Goal: Book appointment/travel/reservation

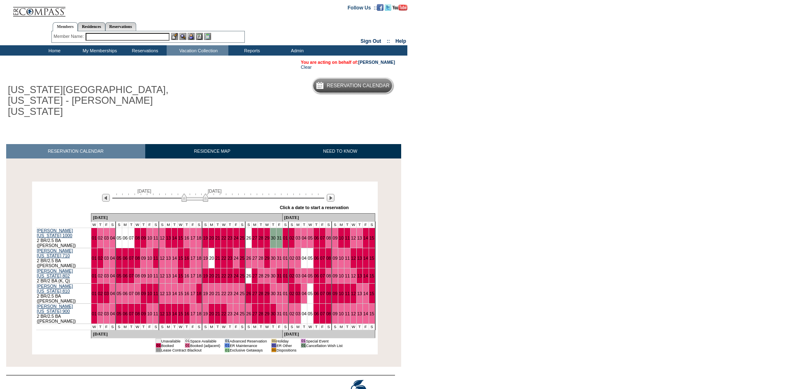
drag, startPoint x: 185, startPoint y: 189, endPoint x: 193, endPoint y: 188, distance: 7.4
click at [193, 193] on img at bounding box center [194, 197] width 27 height 8
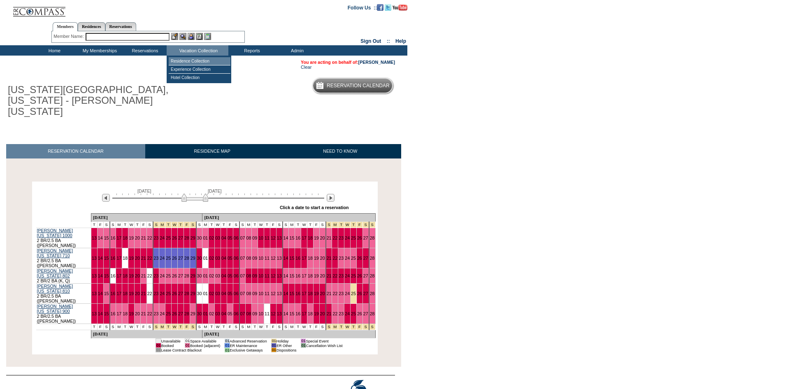
click at [206, 62] on td "Residence Collection" at bounding box center [200, 61] width 62 height 8
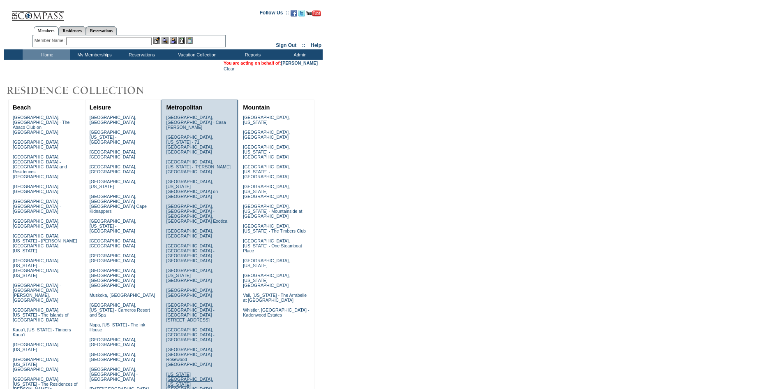
click at [187, 371] on link "[US_STATE][GEOGRAPHIC_DATA], [US_STATE][GEOGRAPHIC_DATA]" at bounding box center [189, 381] width 47 height 20
